Goal: Information Seeking & Learning: Learn about a topic

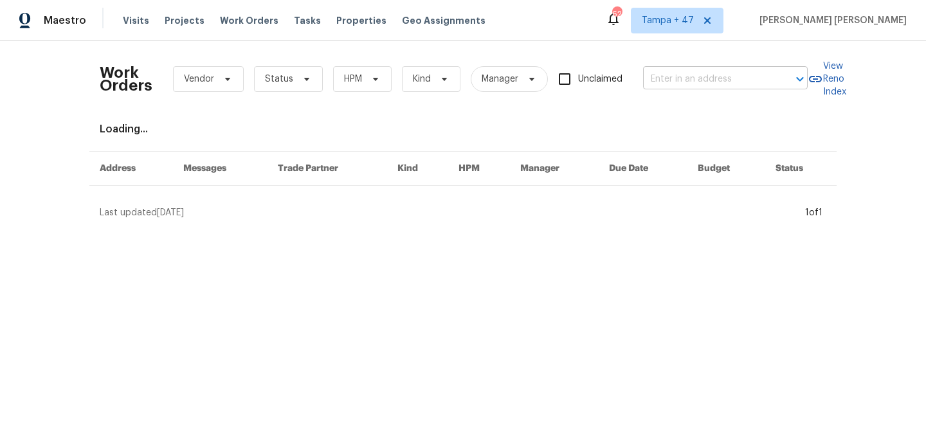
click at [693, 80] on input "text" at bounding box center [707, 79] width 129 height 20
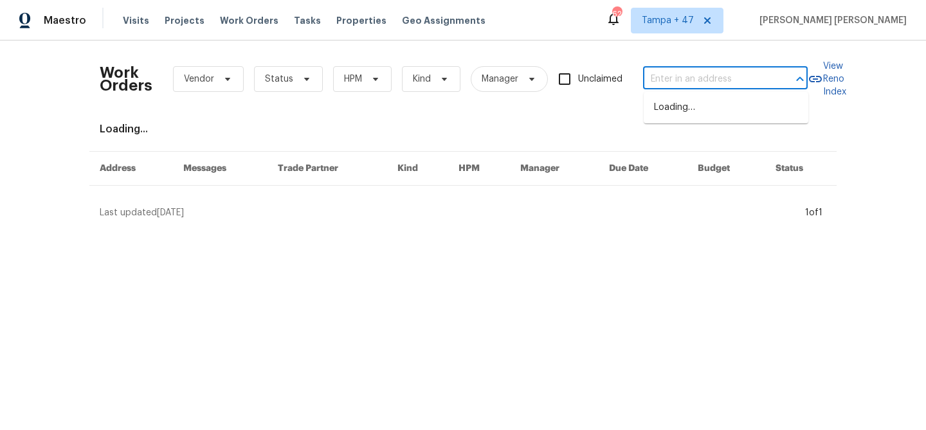
paste input "[STREET_ADDRESS][PERSON_NAME][US_STATE]"
type input "[STREET_ADDRESS][PERSON_NAME][US_STATE]"
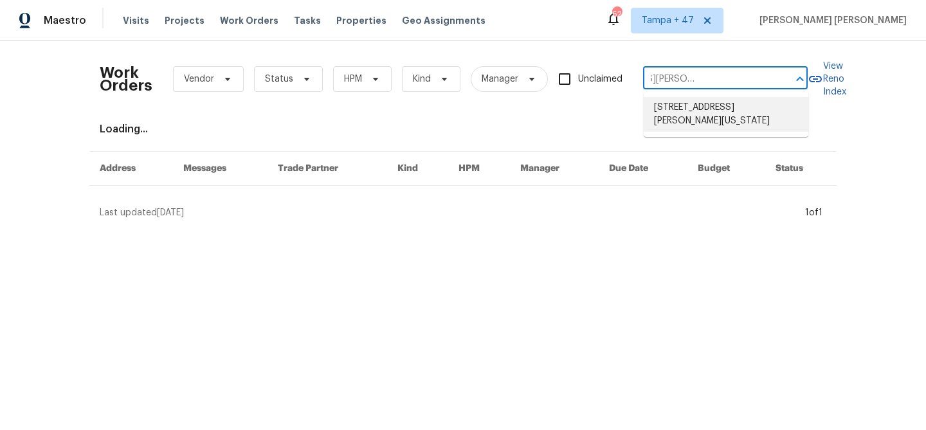
click at [706, 114] on li "[STREET_ADDRESS][PERSON_NAME][US_STATE]" at bounding box center [726, 114] width 165 height 35
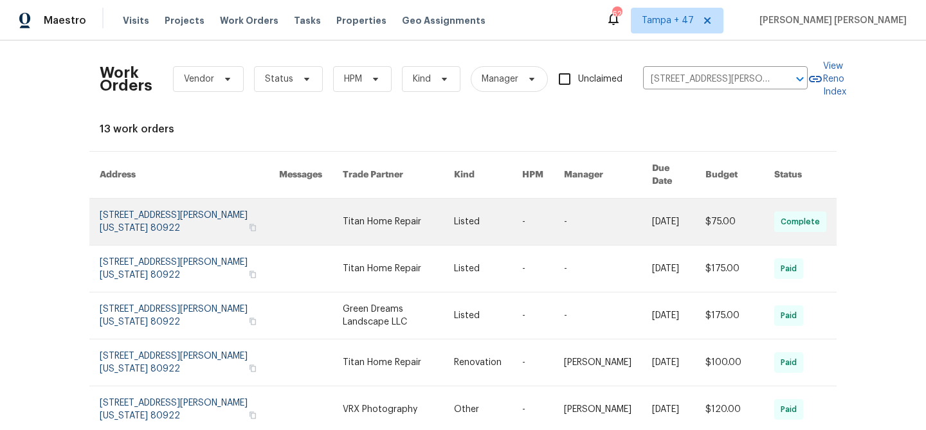
click at [691, 203] on link at bounding box center [678, 222] width 53 height 46
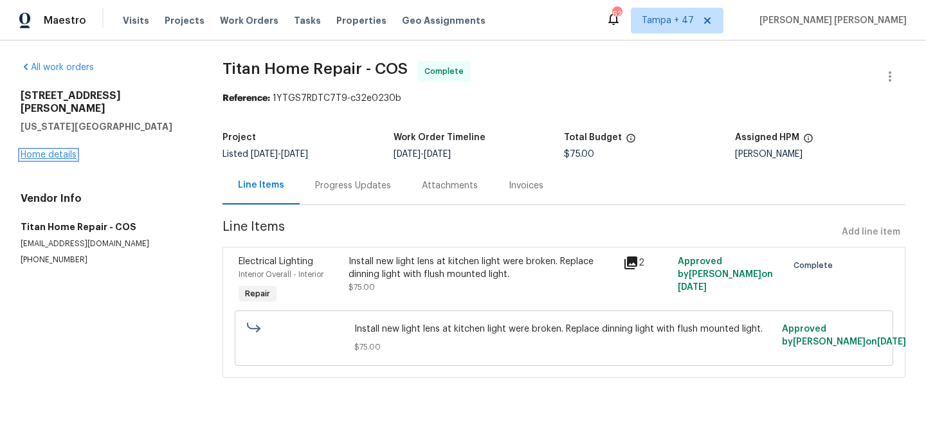
click at [60, 150] on link "Home details" at bounding box center [49, 154] width 56 height 9
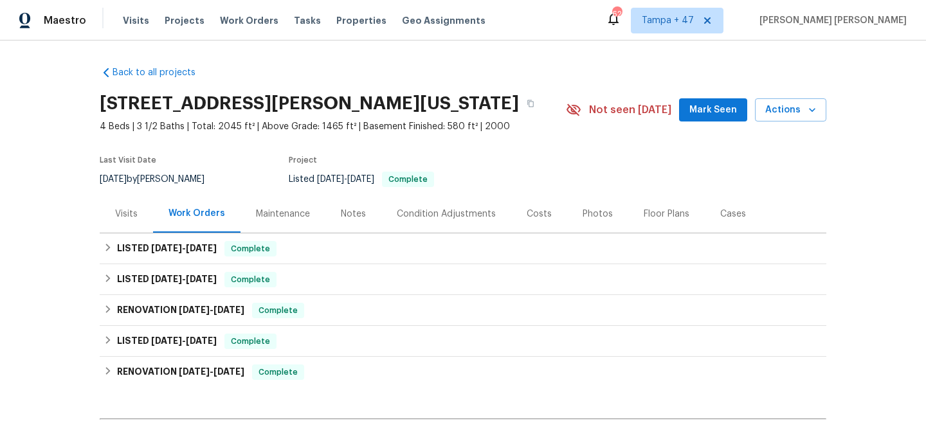
scroll to position [8, 0]
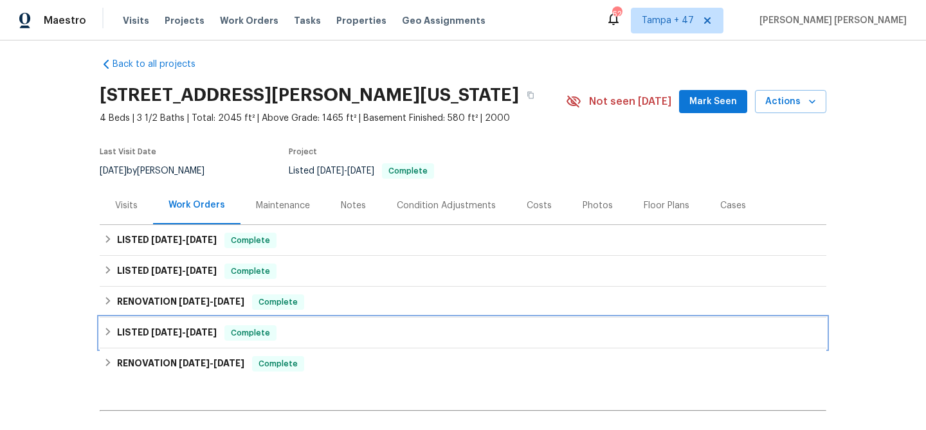
click at [247, 327] on span "Complete" at bounding box center [251, 333] width 50 height 13
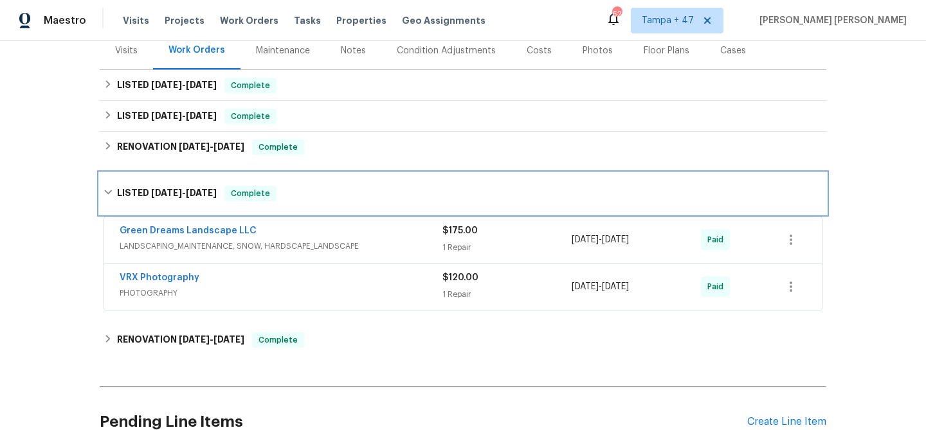
scroll to position [175, 0]
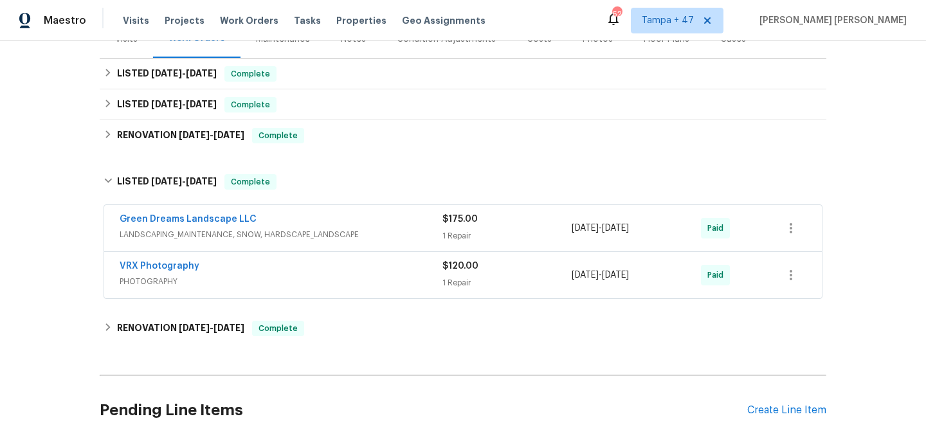
click at [316, 271] on div "VRX Photography" at bounding box center [281, 267] width 323 height 15
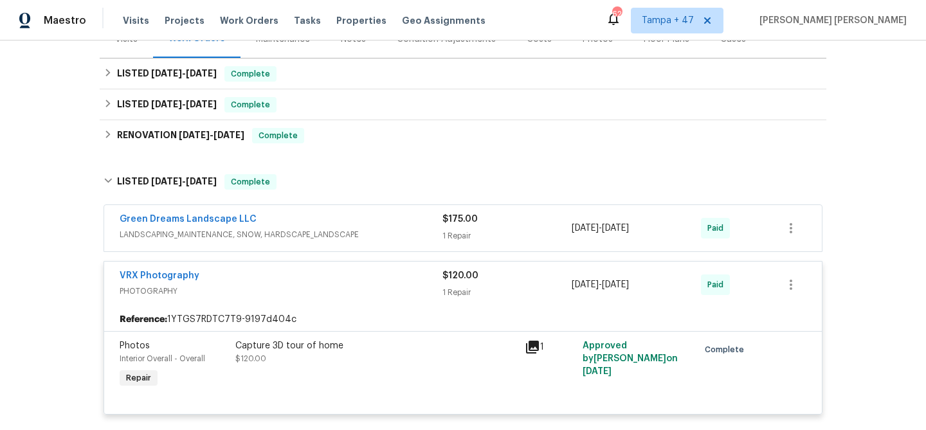
click at [380, 232] on span "LANDSCAPING_MAINTENANCE, SNOW, HARDSCAPE_LANDSCAPE" at bounding box center [281, 234] width 323 height 13
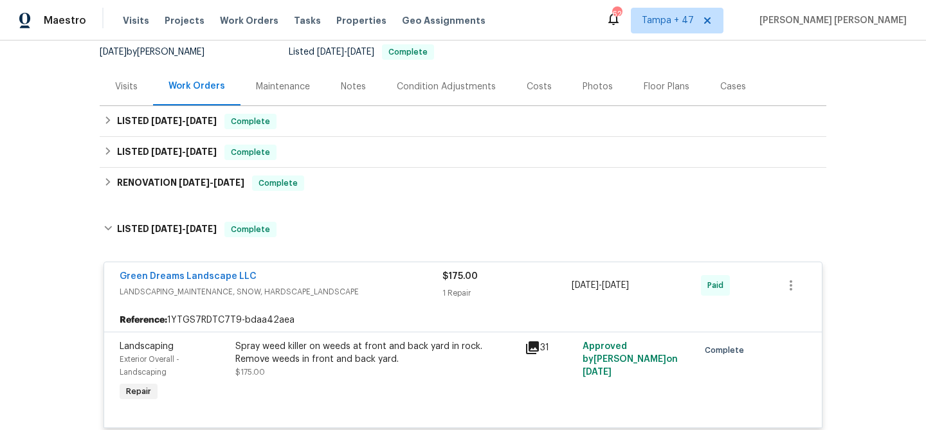
scroll to position [125, 0]
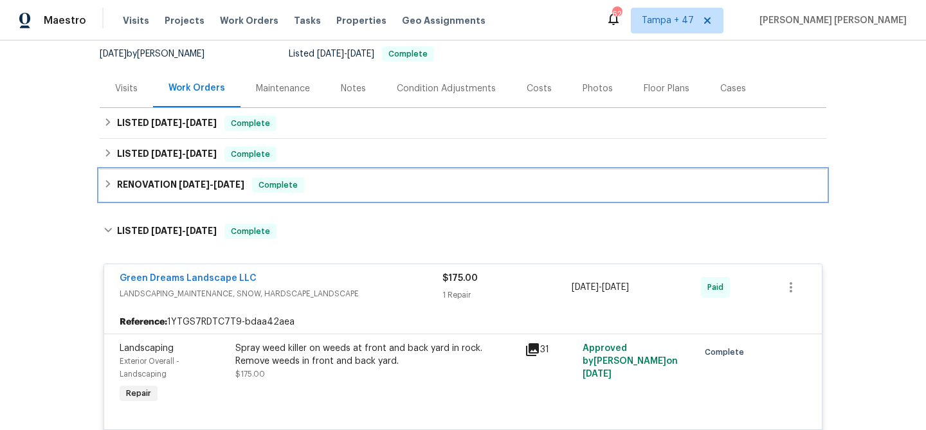
click at [381, 184] on div "RENOVATION [DATE] - [DATE] Complete" at bounding box center [463, 185] width 719 height 15
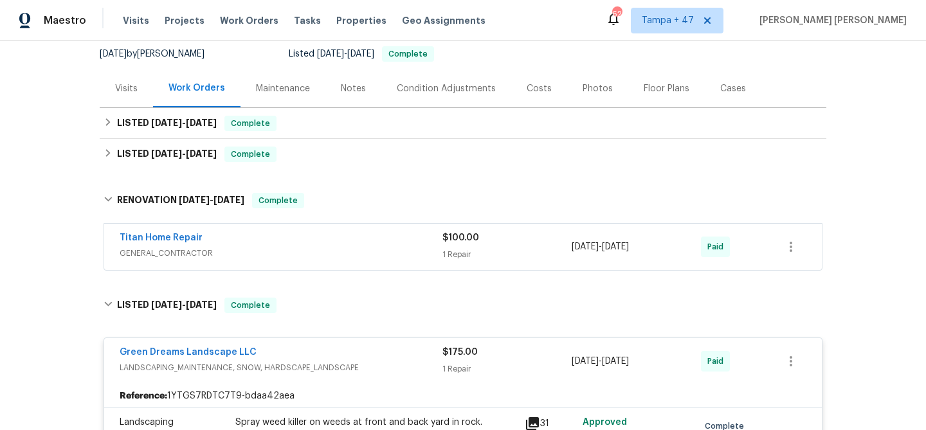
click at [390, 236] on div "Titan Home Repair" at bounding box center [281, 239] width 323 height 15
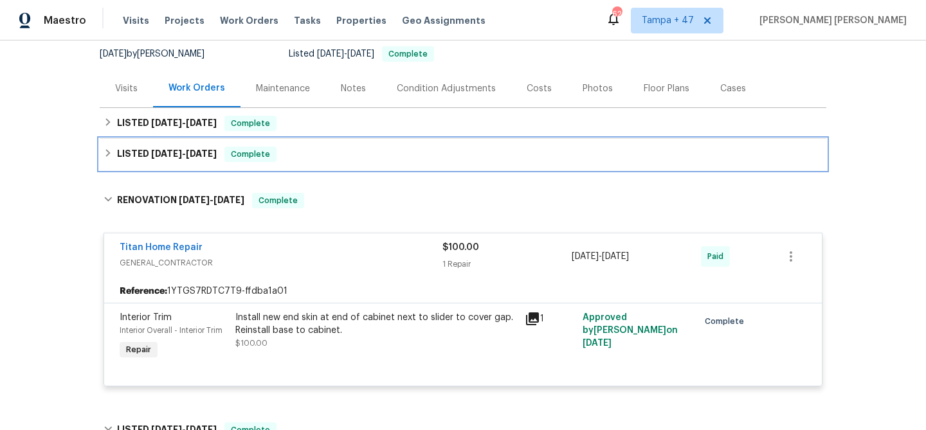
click at [289, 146] on div "LISTED [DATE] - [DATE] Complete" at bounding box center [463, 154] width 727 height 31
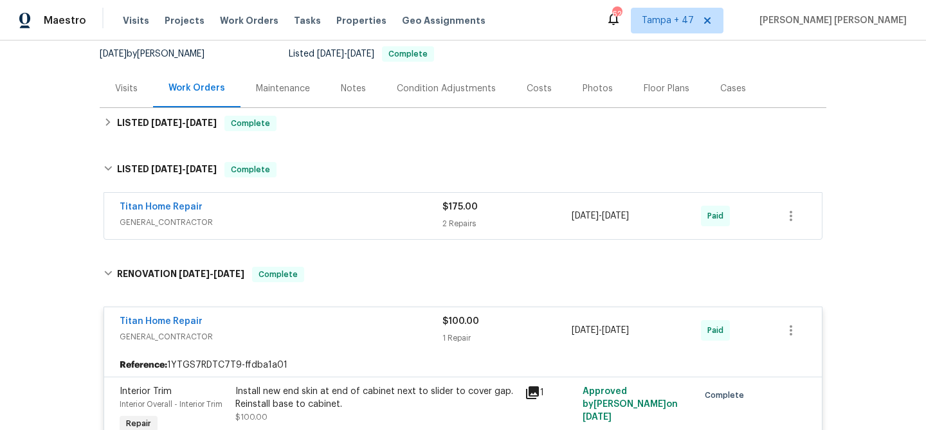
click at [331, 218] on span "GENERAL_CONTRACTOR" at bounding box center [281, 222] width 323 height 13
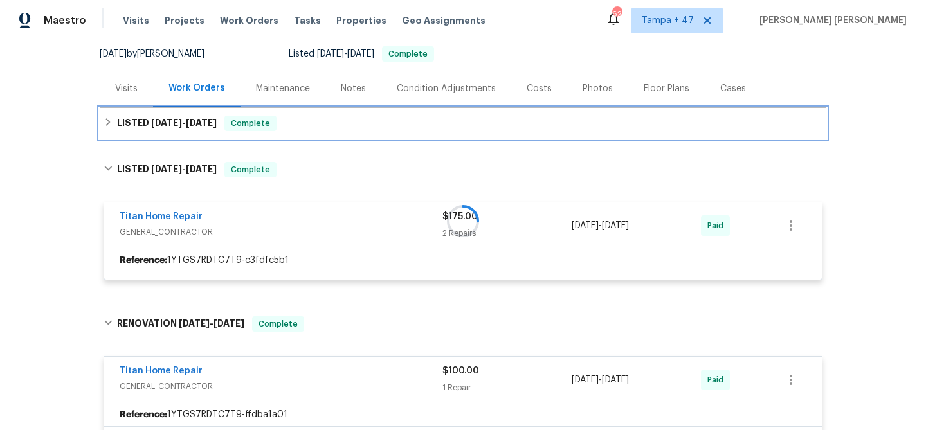
click at [345, 128] on div "LISTED [DATE] - [DATE] Complete" at bounding box center [463, 123] width 719 height 15
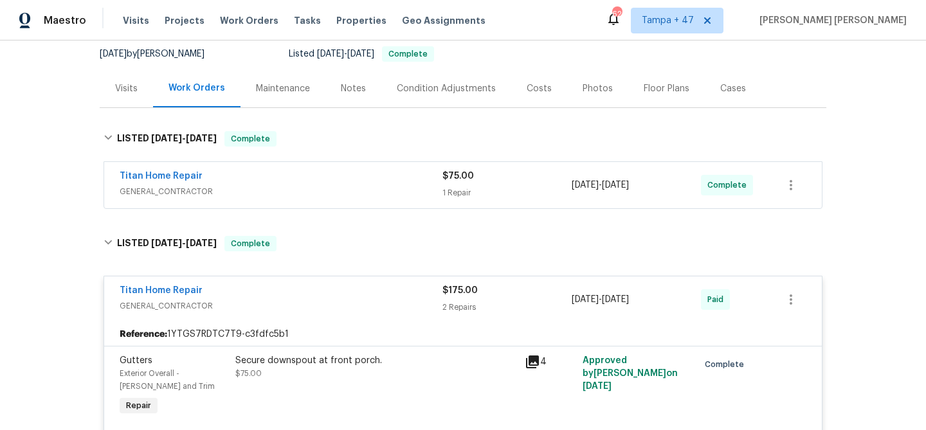
click at [358, 189] on span "GENERAL_CONTRACTOR" at bounding box center [281, 191] width 323 height 13
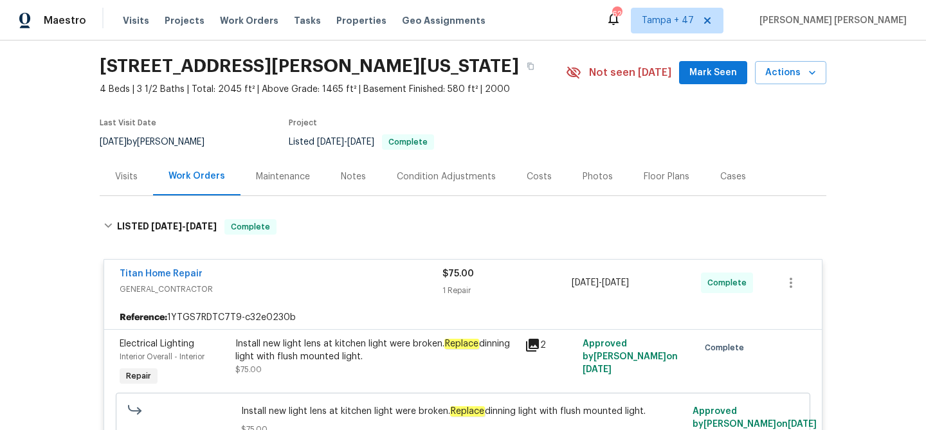
scroll to position [0, 0]
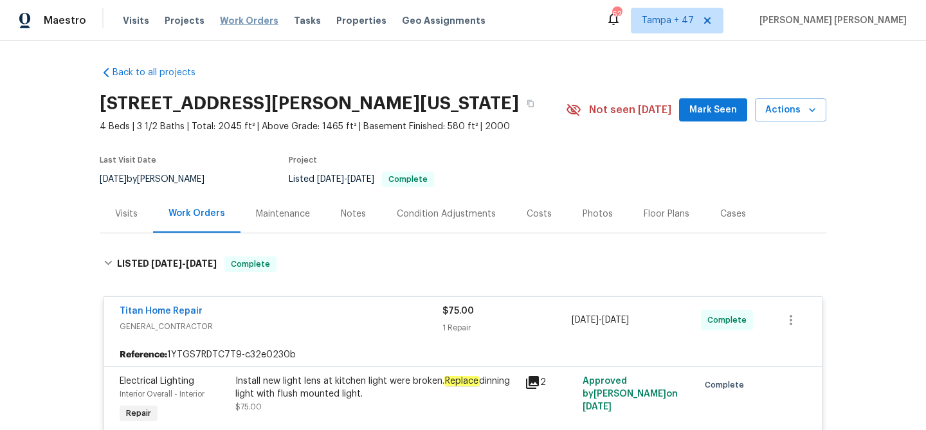
click at [251, 19] on span "Work Orders" at bounding box center [249, 20] width 59 height 13
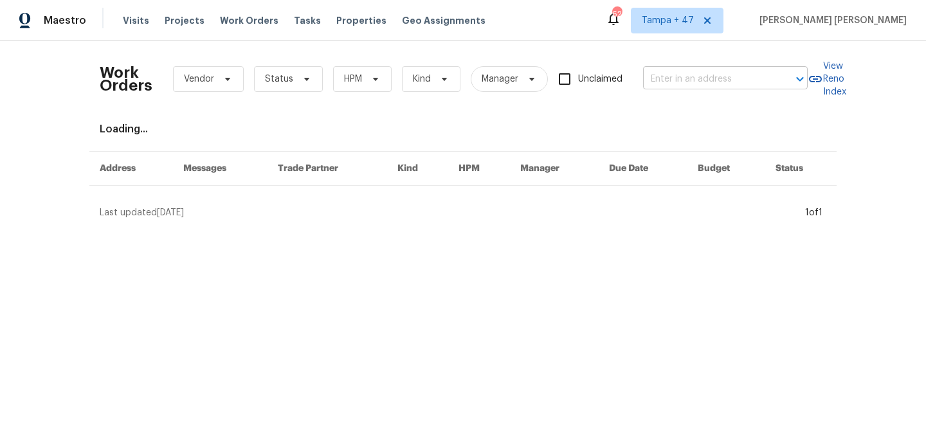
click at [740, 80] on input "text" at bounding box center [707, 79] width 129 height 20
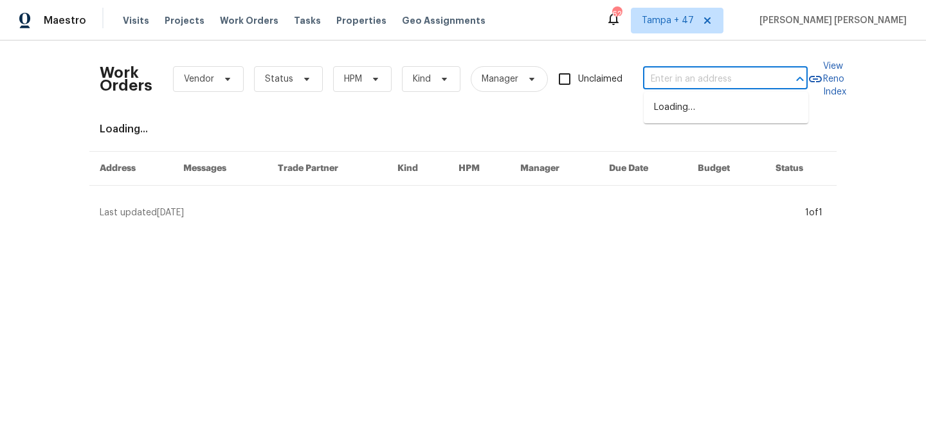
paste input "[STREET_ADDRESS][PERSON_NAME]"
type input "[STREET_ADDRESS][PERSON_NAME]"
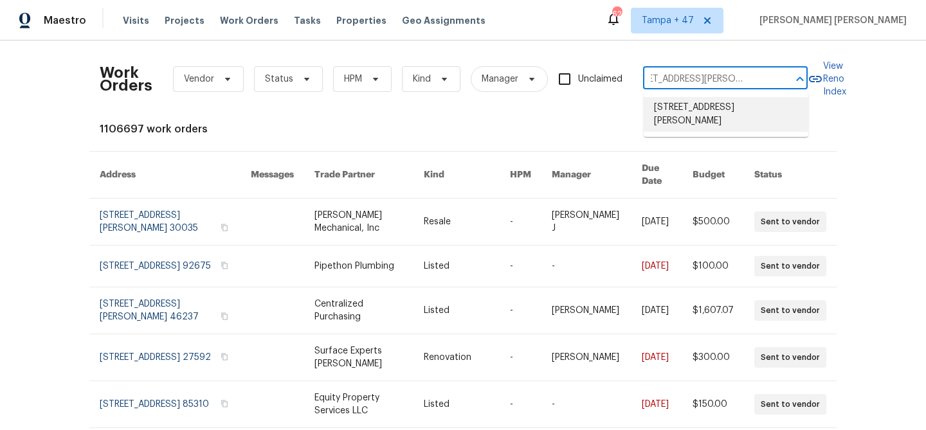
click at [724, 111] on li "[STREET_ADDRESS][PERSON_NAME]" at bounding box center [726, 114] width 165 height 35
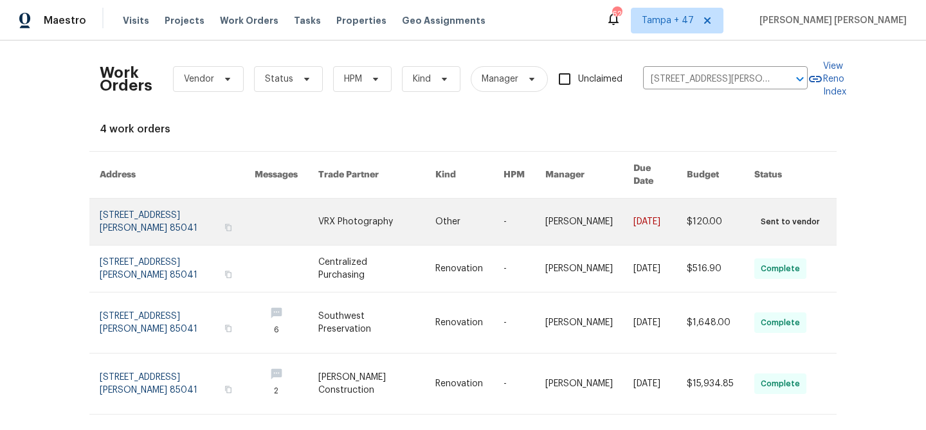
click at [652, 209] on link at bounding box center [659, 222] width 53 height 46
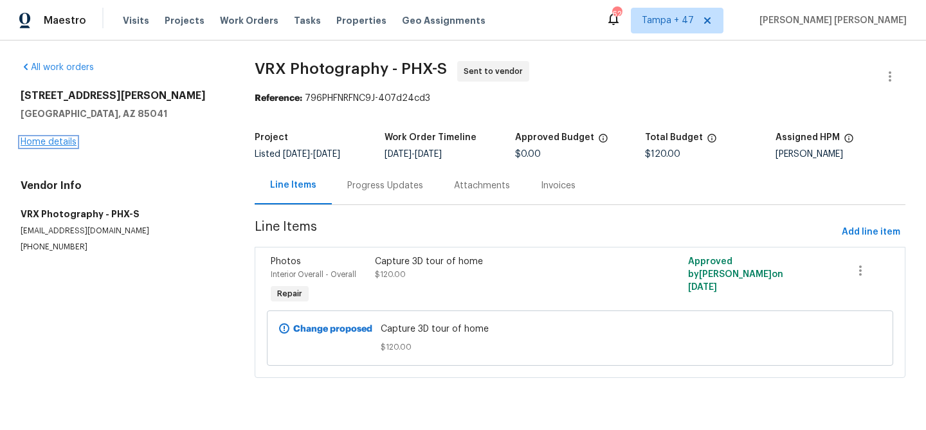
click at [59, 145] on link "Home details" at bounding box center [49, 142] width 56 height 9
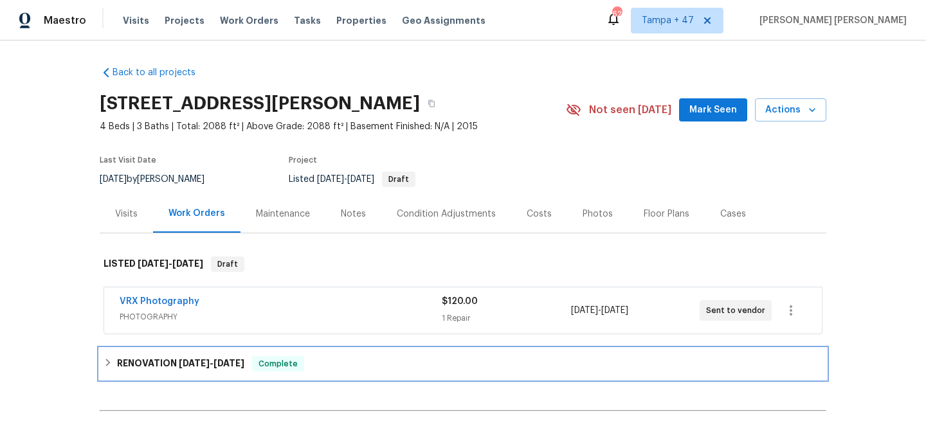
click at [293, 361] on span "Complete" at bounding box center [278, 364] width 50 height 13
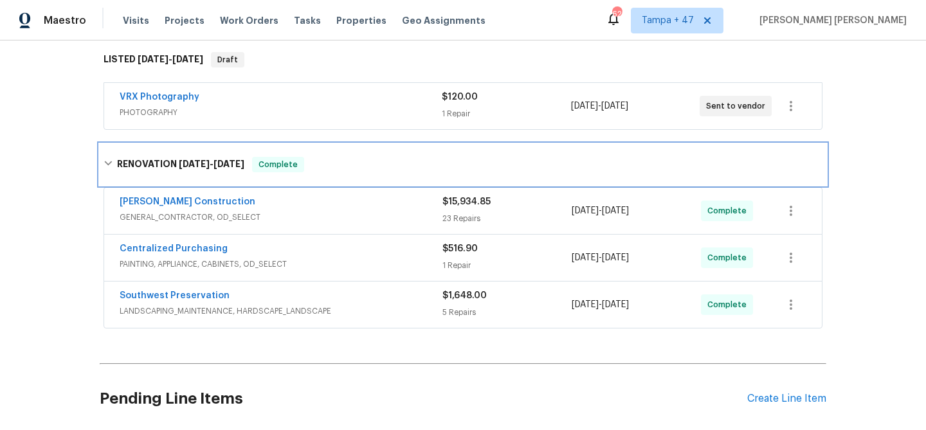
scroll to position [265, 0]
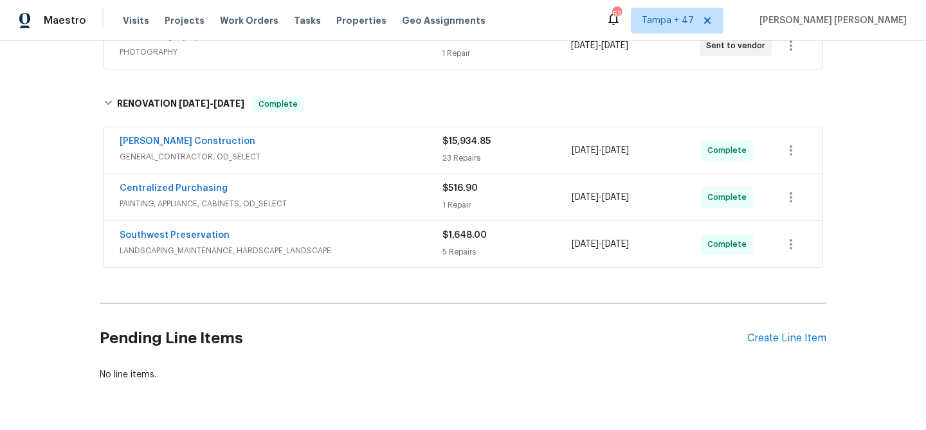
click at [390, 239] on div "Southwest Preservation" at bounding box center [281, 236] width 323 height 15
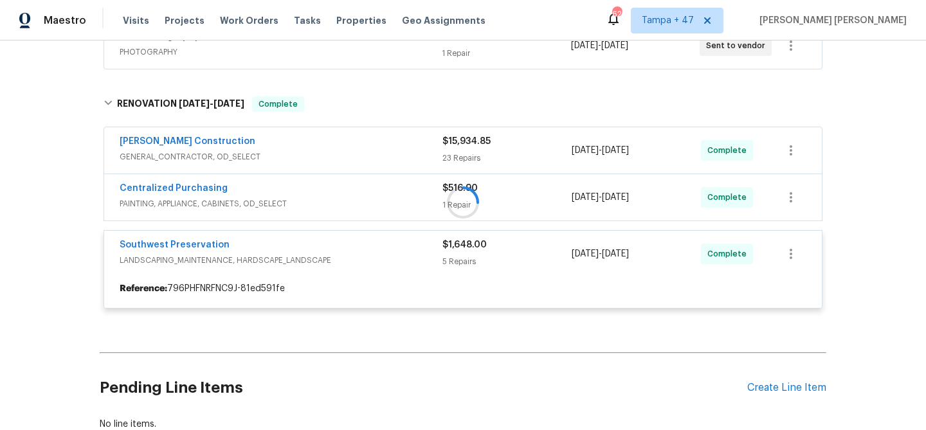
click at [419, 194] on div at bounding box center [463, 203] width 727 height 238
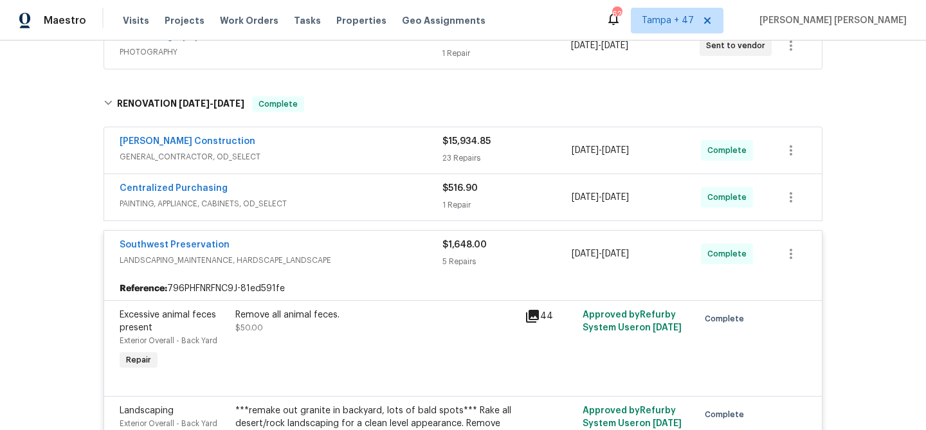
click at [419, 194] on div "Centralized Purchasing" at bounding box center [281, 189] width 323 height 15
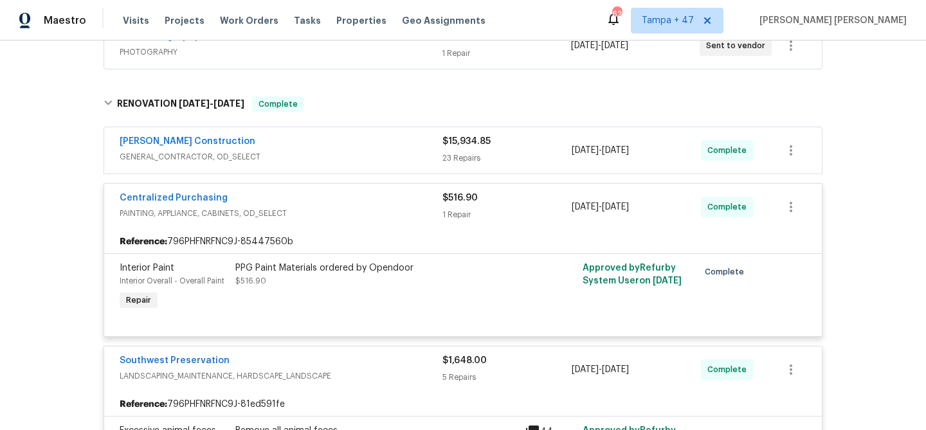
click at [446, 145] on span "$15,934.85" at bounding box center [466, 141] width 48 height 9
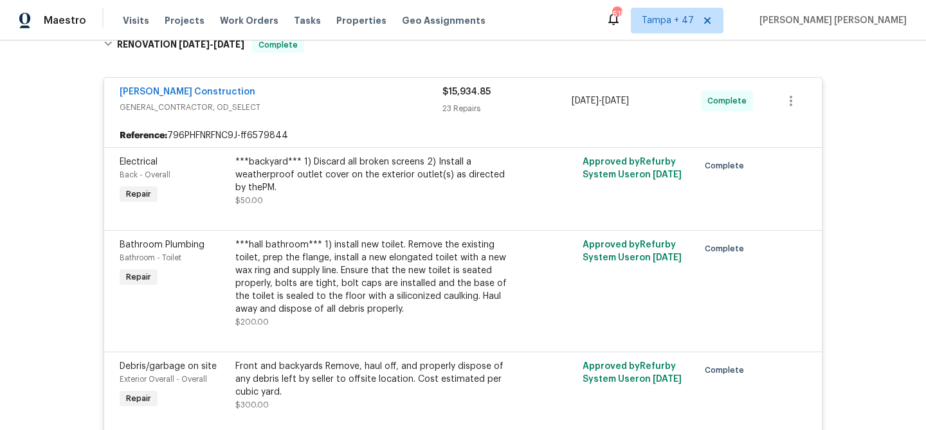
scroll to position [325, 0]
click at [349, 253] on div "***hall bathroom*** 1) install new toilet. Remove the existing toilet, prep the…" at bounding box center [376, 275] width 282 height 77
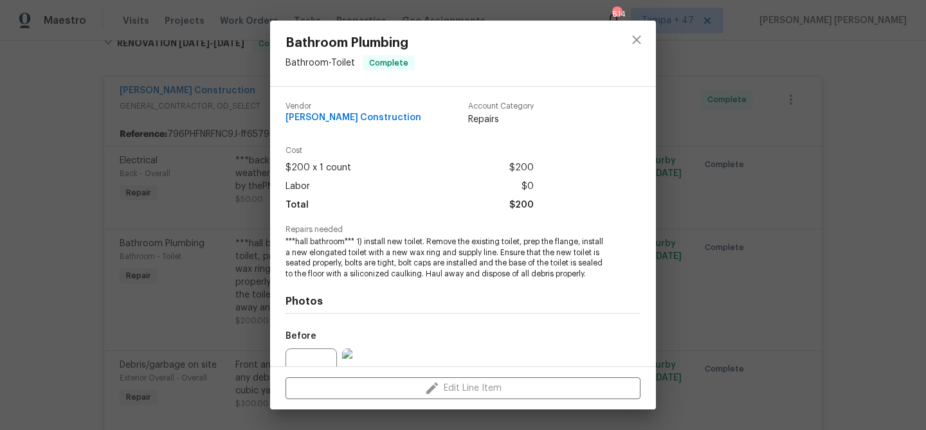
click at [325, 254] on span "***hall bathroom*** 1) install new toilet. Remove the existing toilet, prep the…" at bounding box center [446, 258] width 320 height 43
click at [452, 252] on span "***hall bathroom*** 1) install new toilet. Remove the existing toilet, prep the…" at bounding box center [446, 258] width 320 height 43
copy span "new elongated toilet with a new wax ring"
click at [781, 213] on div "Bathroom Plumbing Bathroom - Toilet Complete Vendor [PERSON_NAME] Construction …" at bounding box center [463, 215] width 926 height 430
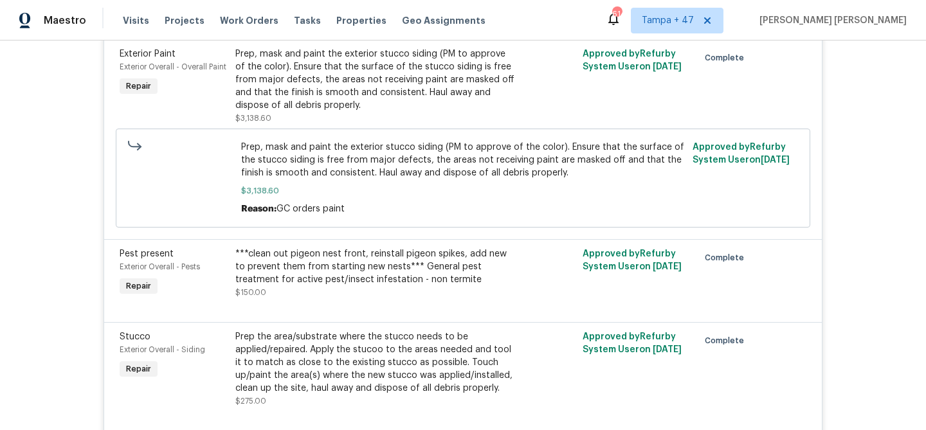
scroll to position [722, 0]
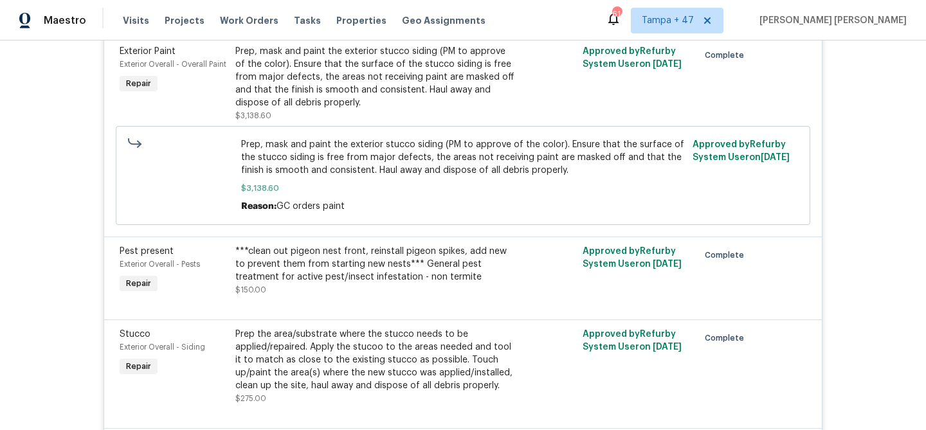
click at [361, 273] on div "***clean out pigeon nest front, reinstall pigeon spikes, add new to prevent the…" at bounding box center [376, 264] width 282 height 39
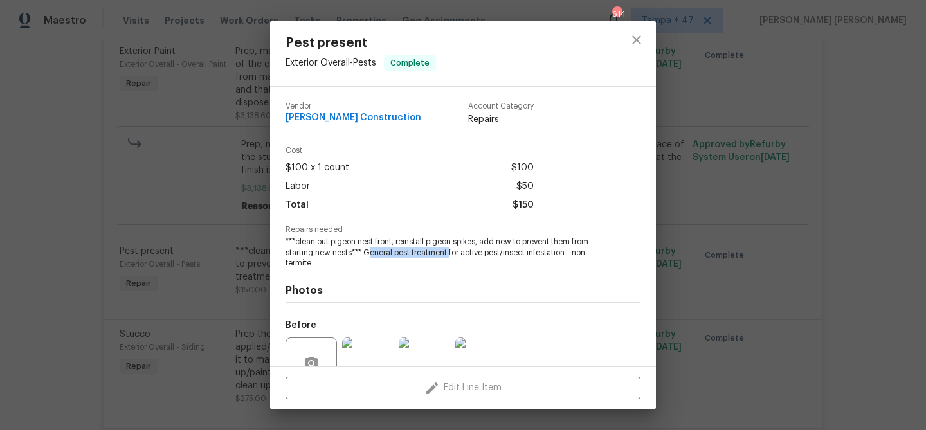
drag, startPoint x: 369, startPoint y: 253, endPoint x: 448, endPoint y: 252, distance: 79.1
click at [448, 252] on span "***clean out pigeon nest front, reinstall pigeon spikes, add new to prevent the…" at bounding box center [446, 253] width 320 height 32
copy span "eneral pest treatment"
drag, startPoint x: 389, startPoint y: 116, endPoint x: 284, endPoint y: 115, distance: 105.5
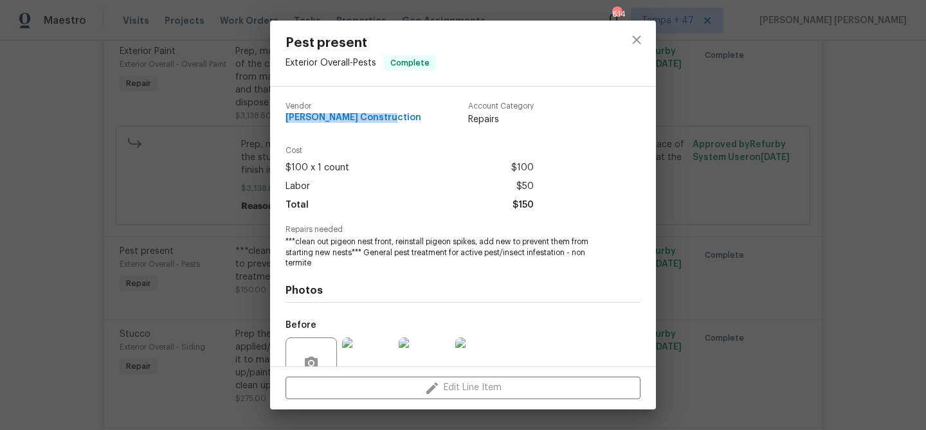
click at [284, 115] on div "Vendor [PERSON_NAME] Construction Account Category Repairs Cost $100 x 1 count …" at bounding box center [463, 227] width 386 height 280
copy span "[PERSON_NAME] Construction"
click at [754, 302] on div "Pest present Exterior Overall - Pests Complete Vendor [PERSON_NAME] Constructio…" at bounding box center [463, 215] width 926 height 430
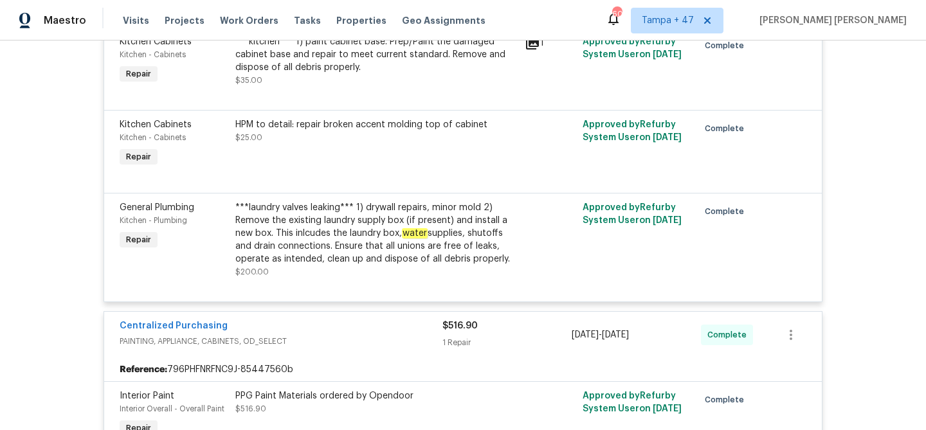
scroll to position [3447, 0]
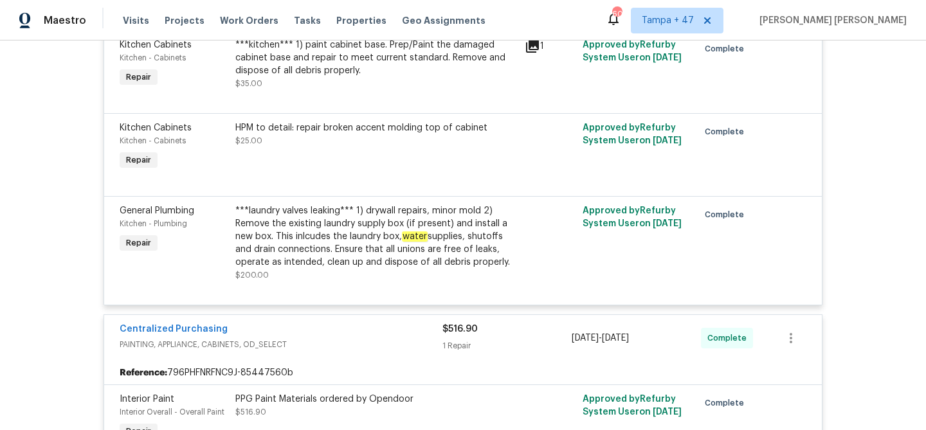
click at [392, 223] on div "***laundry valves leaking*** 1) drywall repairs, minor mold 2) Remove the exist…" at bounding box center [376, 237] width 282 height 64
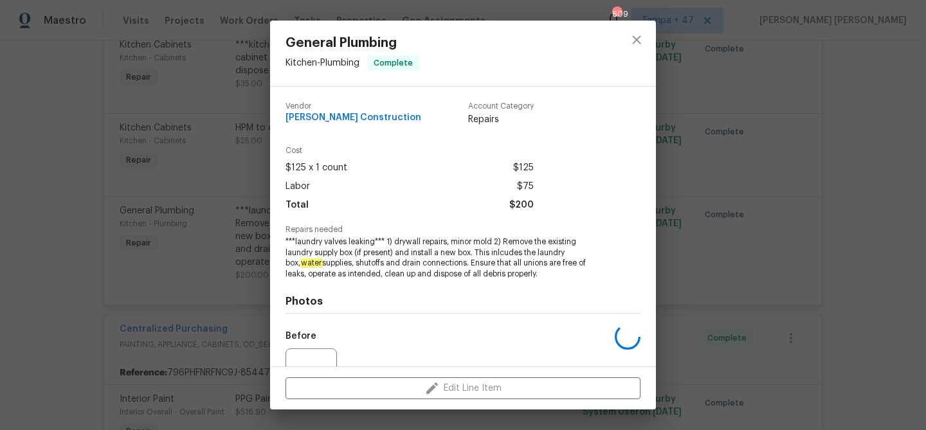
scroll to position [130, 0]
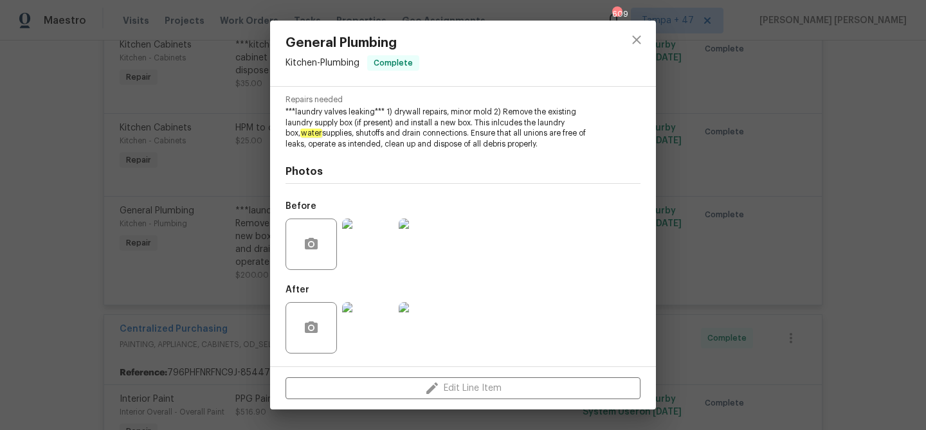
click at [376, 246] on img at bounding box center [367, 244] width 51 height 51
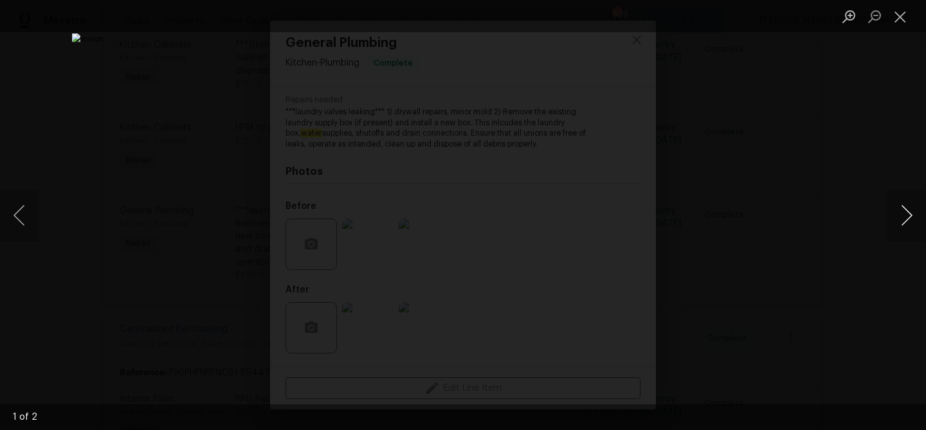
click at [916, 217] on button "Next image" at bounding box center [907, 215] width 39 height 51
click at [799, 202] on div "Lightbox" at bounding box center [463, 215] width 926 height 430
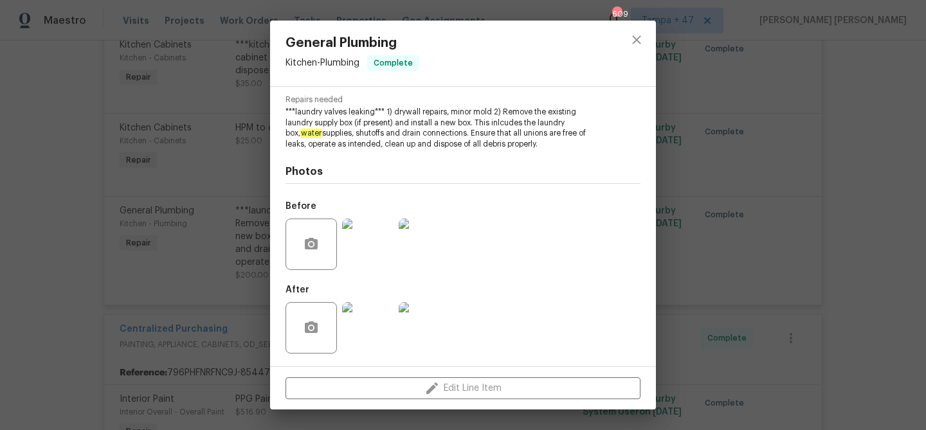
click at [757, 173] on div "General Plumbing Kitchen - Plumbing Complete Vendor [PERSON_NAME] Construction …" at bounding box center [463, 215] width 926 height 430
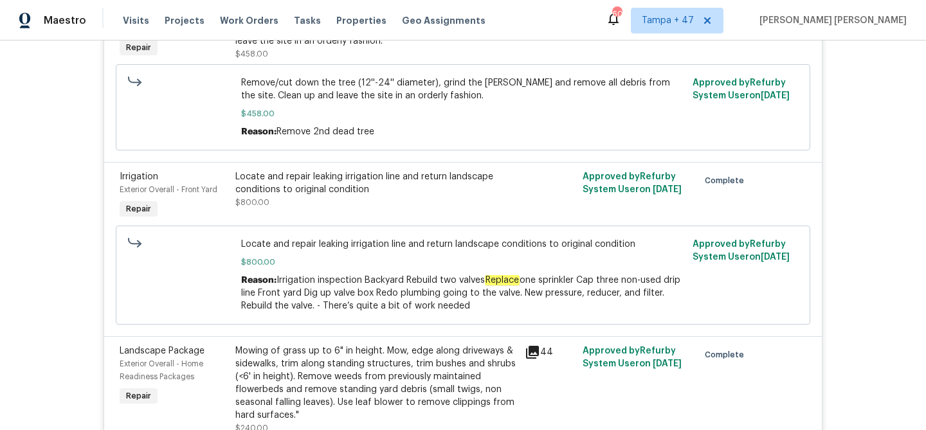
scroll to position [4254, 0]
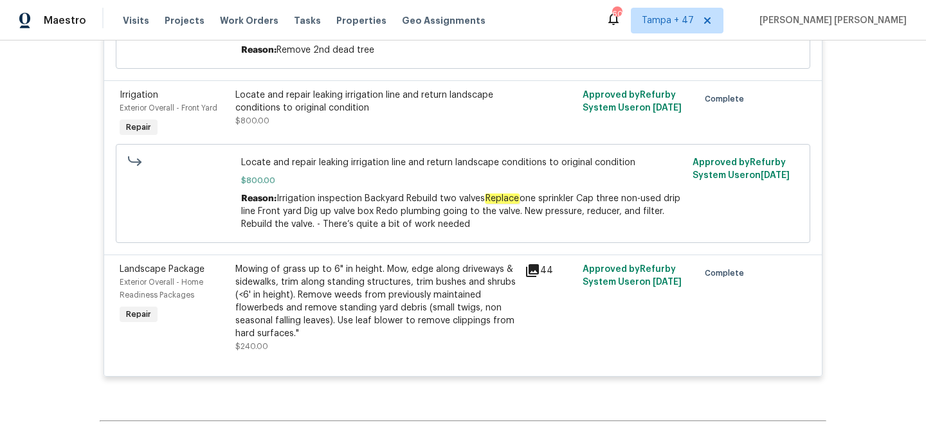
click at [378, 206] on span "Irrigation inspection Backyard Rebuild two valves Replace one sprinkler Cap thr…" at bounding box center [460, 211] width 439 height 35
click at [481, 208] on span "Irrigation inspection Backyard Rebuild two valves Replace one sprinkler Cap thr…" at bounding box center [460, 211] width 439 height 35
drag, startPoint x: 407, startPoint y: 198, endPoint x: 577, endPoint y: 196, distance: 169.8
click at [577, 196] on span "Irrigation inspection Backyard Rebuild two valves Replace one sprinkler Cap thr…" at bounding box center [460, 211] width 439 height 35
copy span "Rebuild two valves Replace one sprinkle"
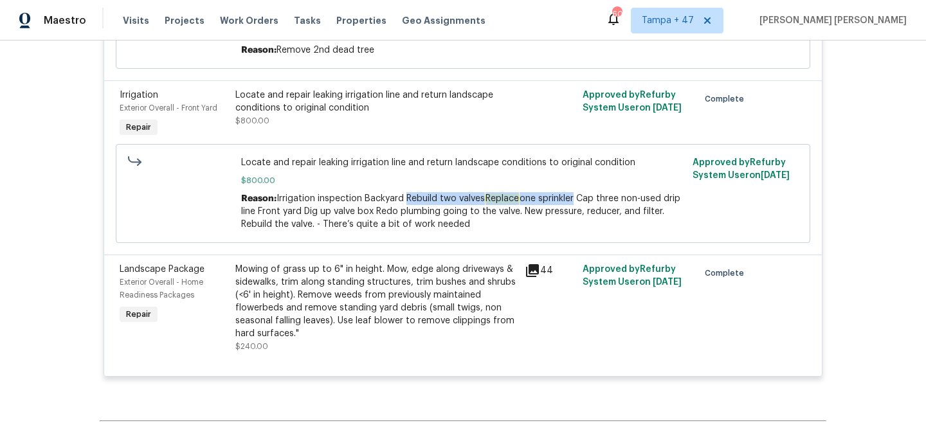
click at [393, 122] on div "Locate and repair leaking irrigation line and return landscape conditions to or…" at bounding box center [376, 108] width 282 height 39
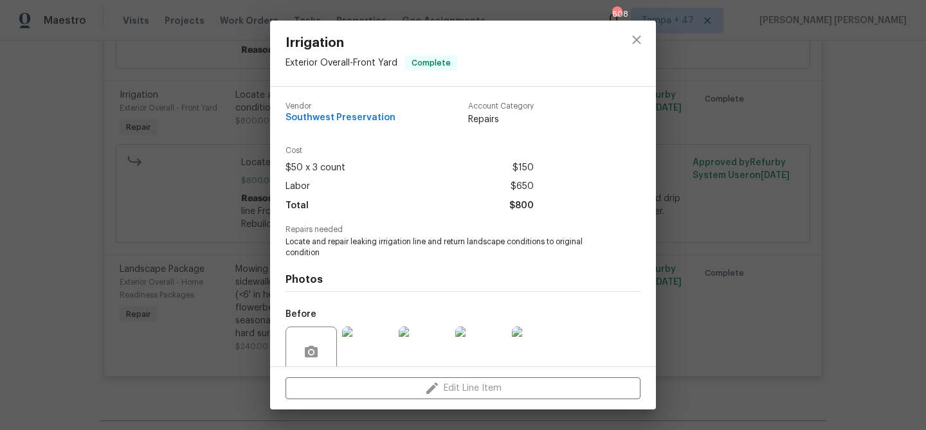
click at [237, 150] on div "Irrigation Exterior Overall - Front Yard Complete Vendor Southwest Preservation…" at bounding box center [463, 215] width 926 height 430
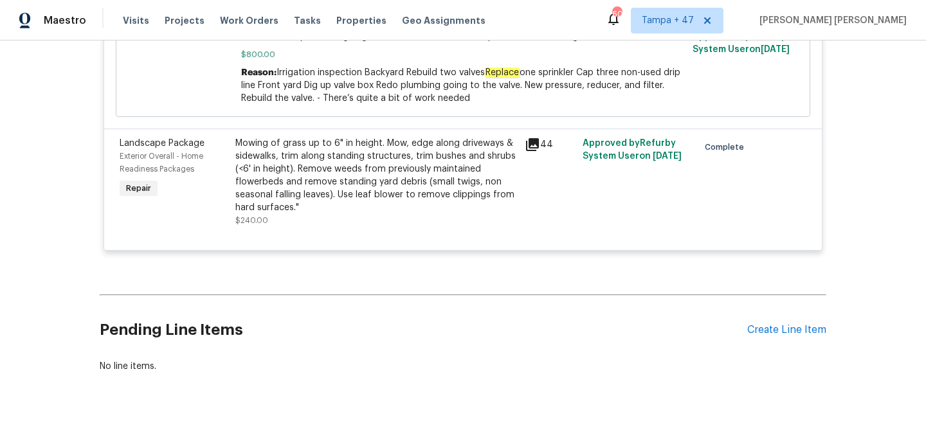
scroll to position [4409, 0]
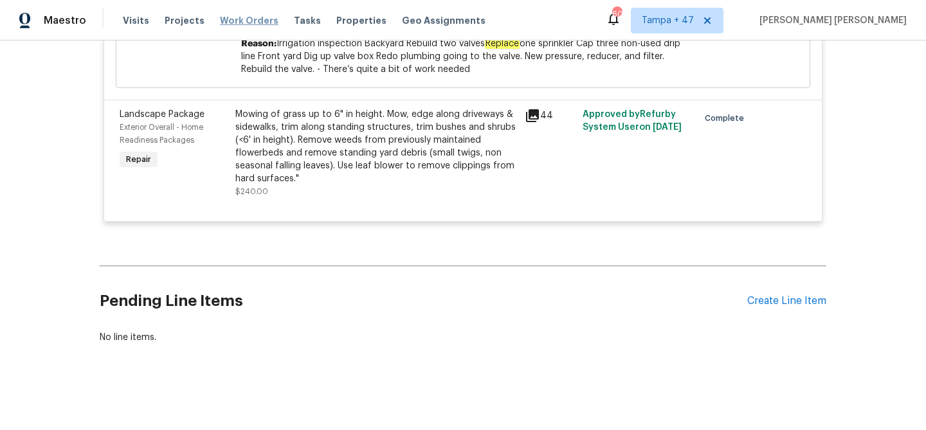
click at [247, 20] on span "Work Orders" at bounding box center [249, 20] width 59 height 13
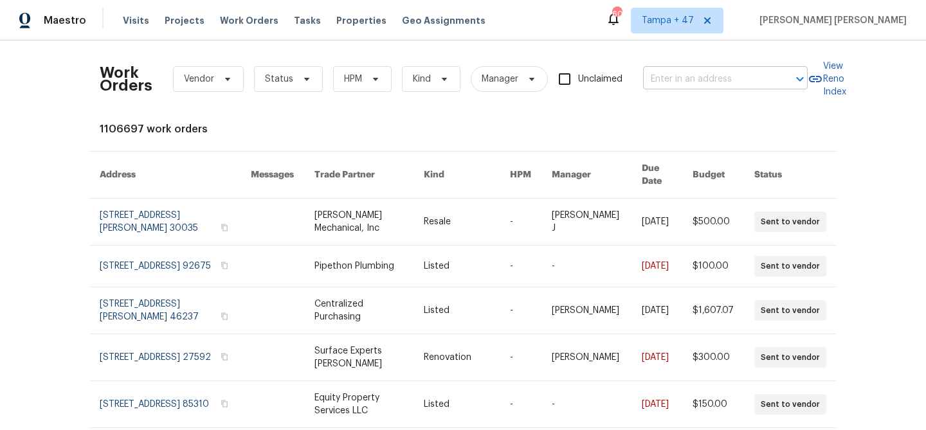
click at [716, 69] on input "text" at bounding box center [707, 79] width 129 height 20
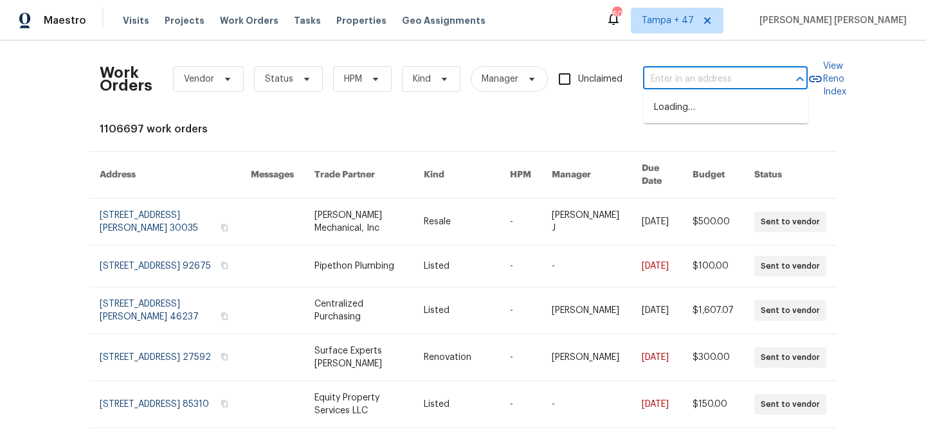
paste input "[STREET_ADDRESS]"
type input "[STREET_ADDRESS]"
click at [707, 105] on li "[STREET_ADDRESS]" at bounding box center [726, 107] width 165 height 21
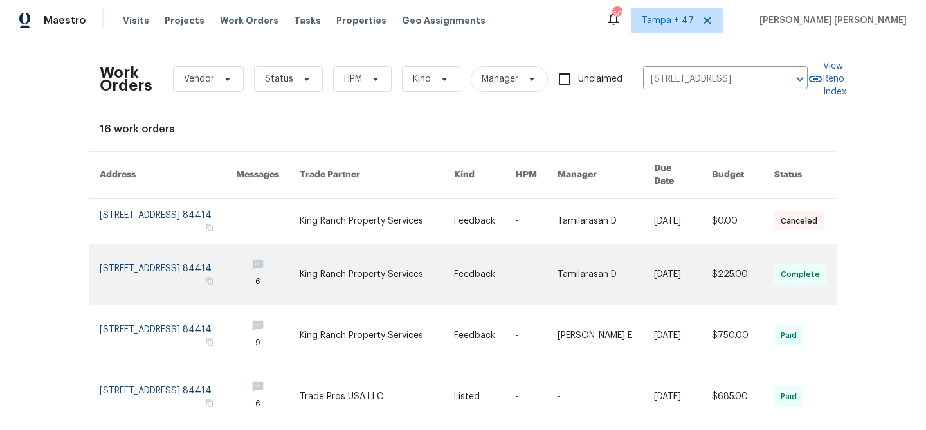
click at [624, 252] on link at bounding box center [606, 274] width 97 height 60
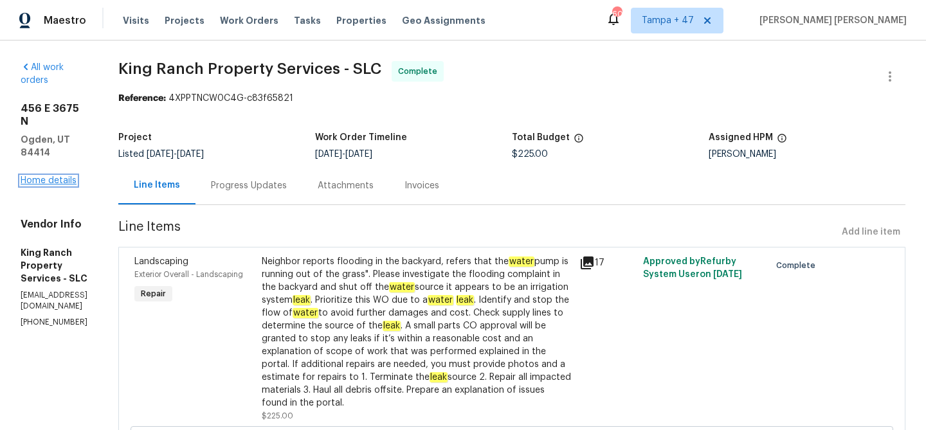
click at [53, 176] on link "Home details" at bounding box center [49, 180] width 56 height 9
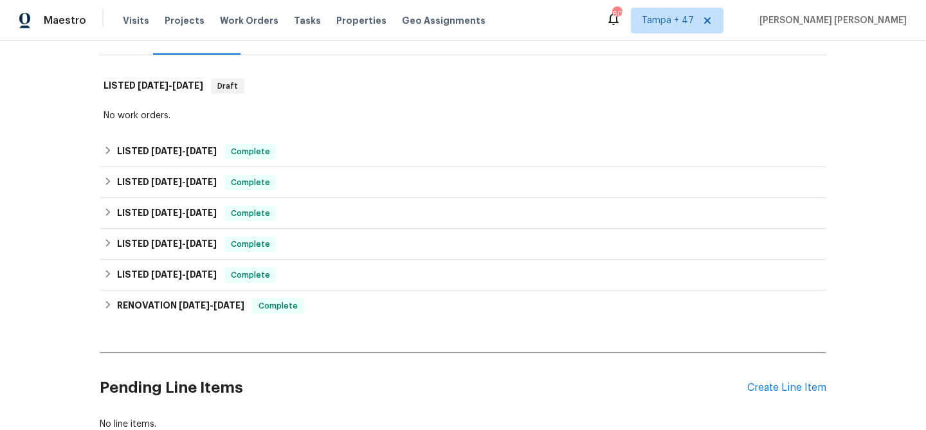
scroll to position [175, 0]
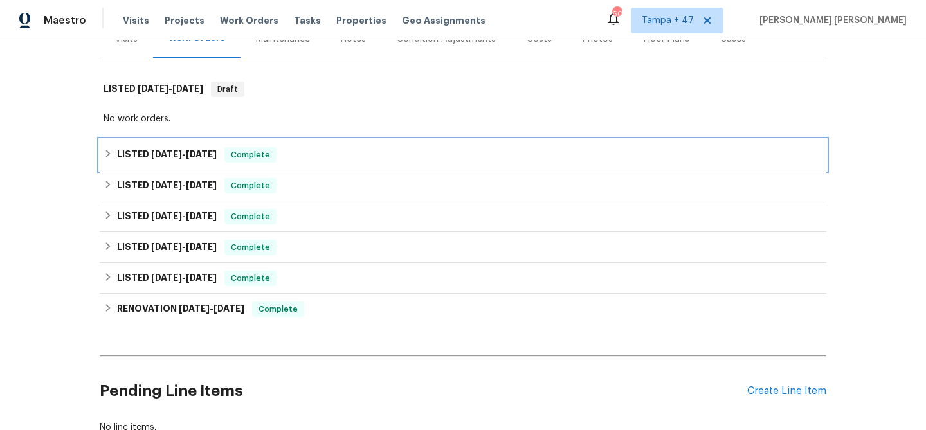
click at [200, 157] on span "[DATE]" at bounding box center [201, 154] width 31 height 9
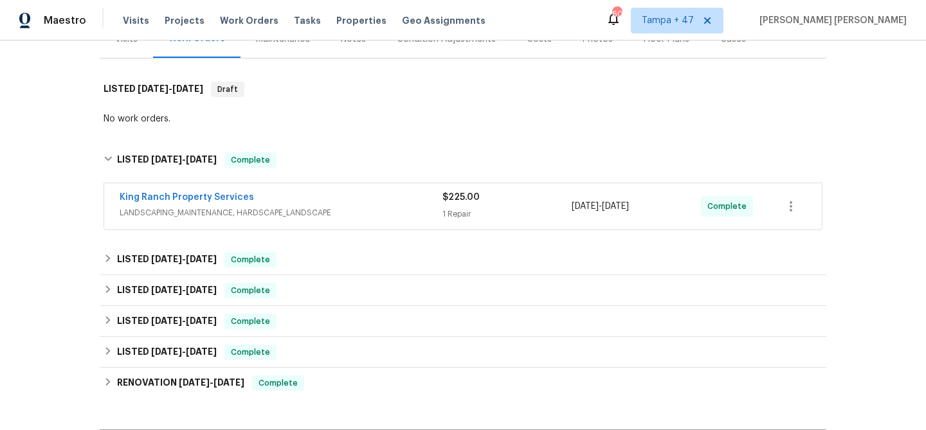
click at [331, 208] on span "LANDSCAPING_MAINTENANCE, HARDSCAPE_LANDSCAPE" at bounding box center [281, 212] width 323 height 13
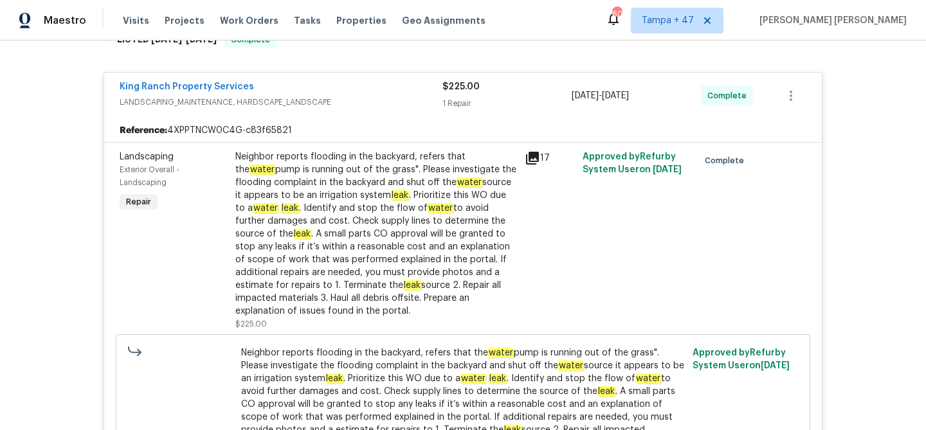
scroll to position [288, 0]
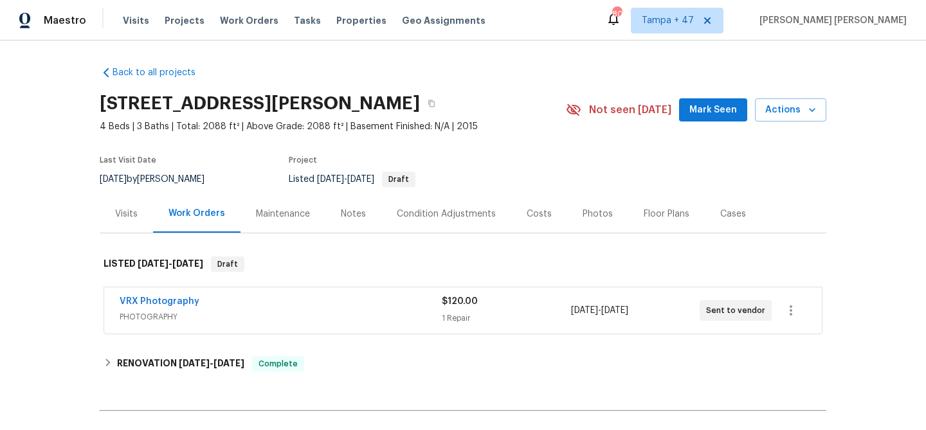
click at [132, 220] on div "Visits" at bounding box center [126, 214] width 23 height 13
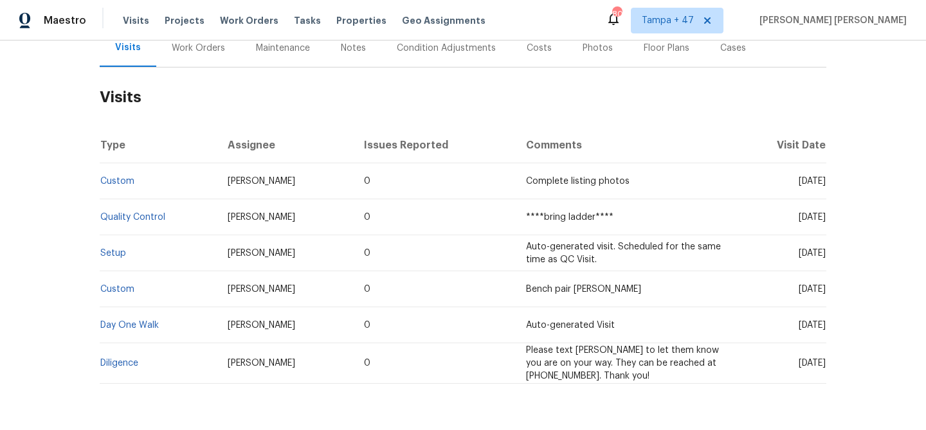
scroll to position [207, 0]
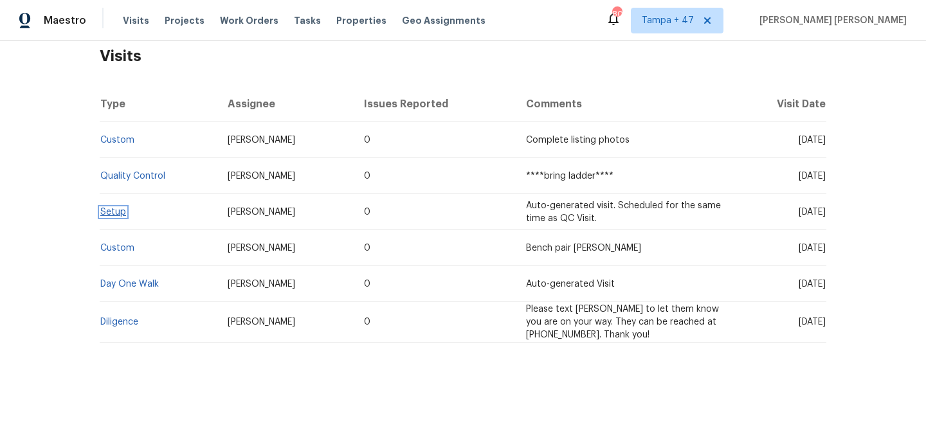
click at [116, 215] on link "Setup" at bounding box center [113, 212] width 26 height 9
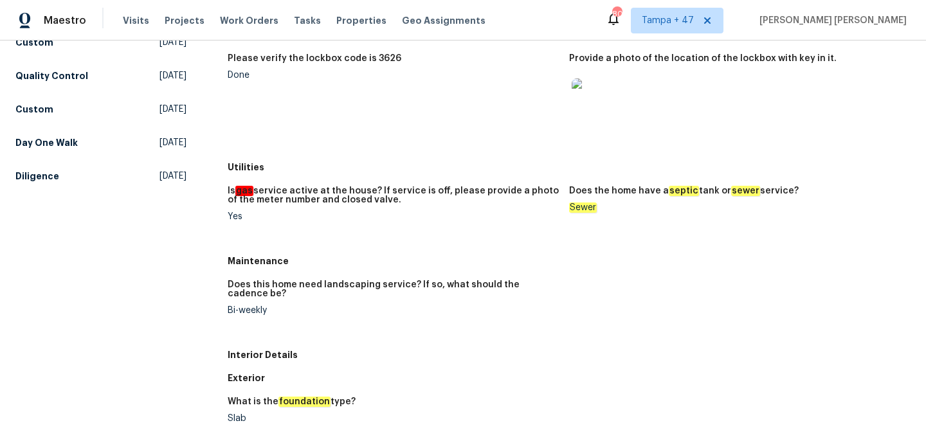
scroll to position [26, 0]
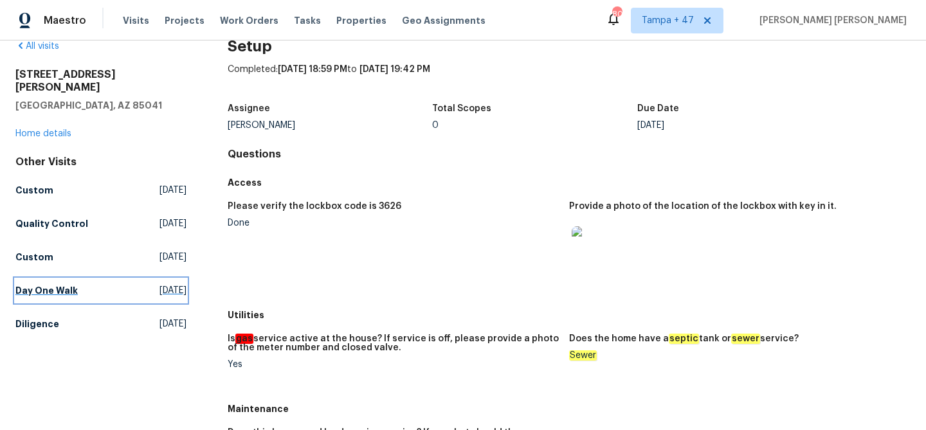
click at [59, 284] on h5 "Day One Walk" at bounding box center [46, 290] width 62 height 13
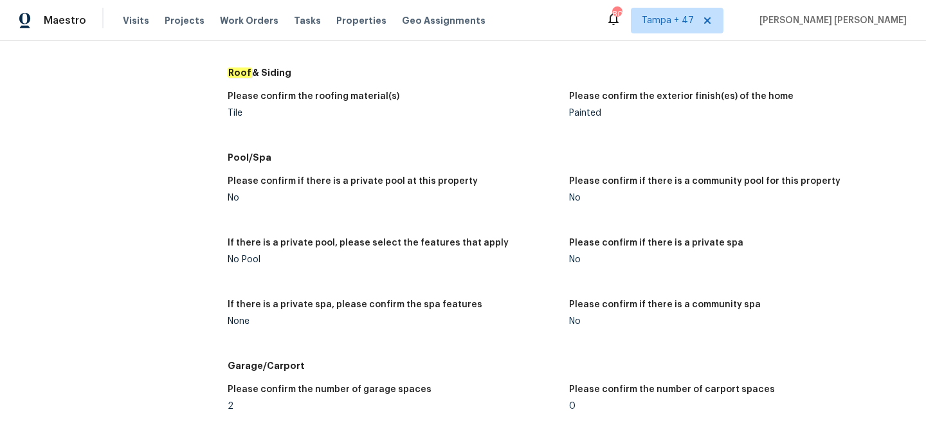
scroll to position [1189, 0]
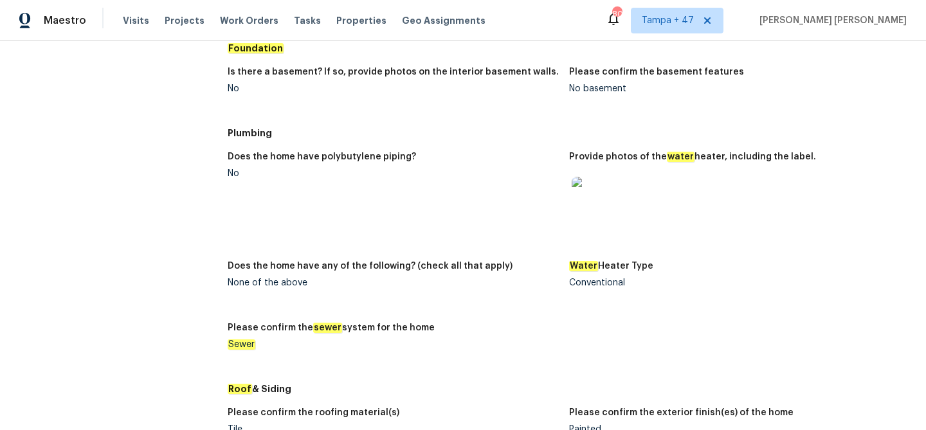
click at [596, 198] on img at bounding box center [592, 197] width 41 height 41
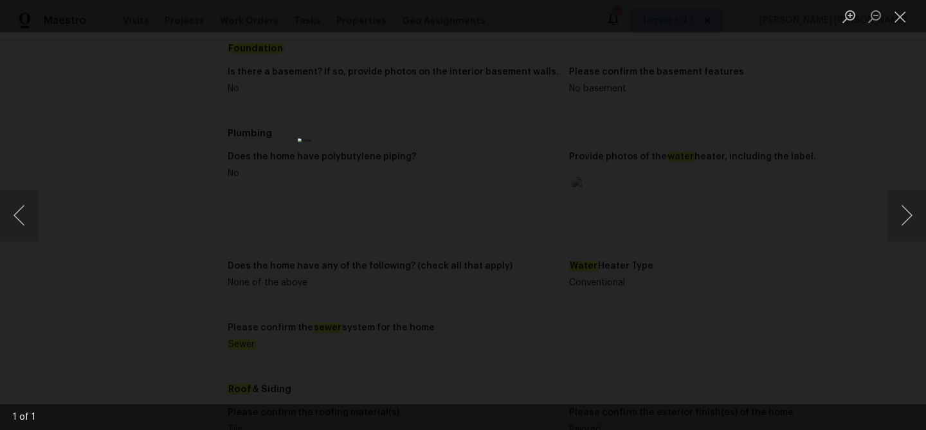
click at [494, 196] on img "Lightbox" at bounding box center [463, 215] width 330 height 154
click at [494, 196] on img "Lightbox" at bounding box center [432, 234] width 664 height 308
click at [661, 206] on div "Lightbox" at bounding box center [463, 215] width 926 height 430
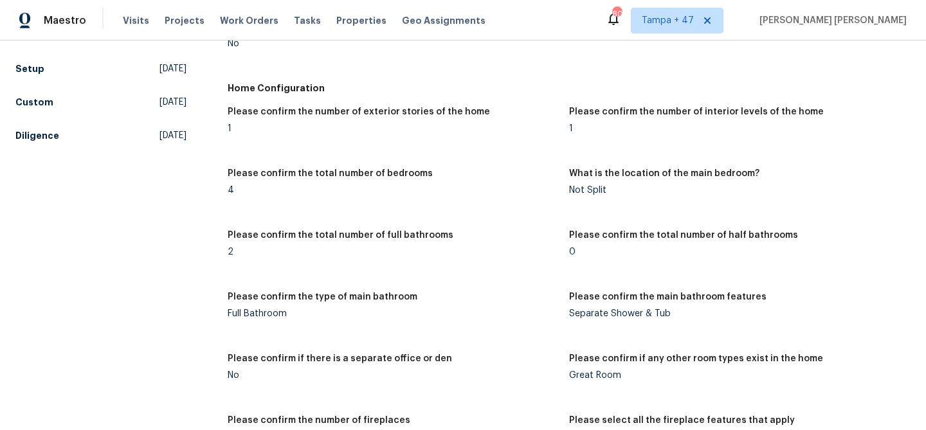
scroll to position [0, 0]
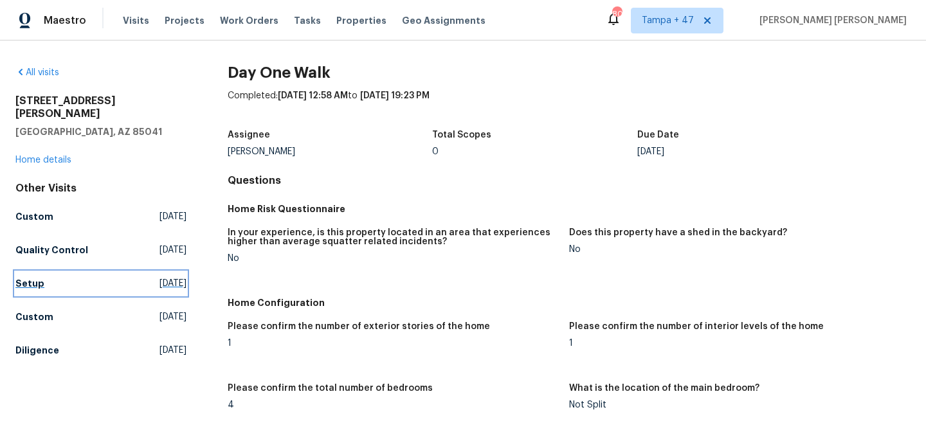
click at [58, 272] on link "Setup Tue, Sep 02 2025" at bounding box center [100, 283] width 171 height 23
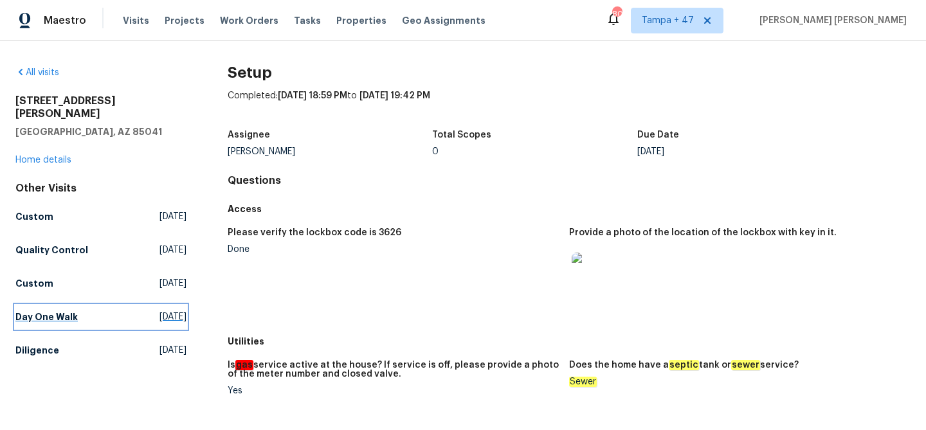
click at [46, 311] on h5 "Day One Walk" at bounding box center [46, 317] width 62 height 13
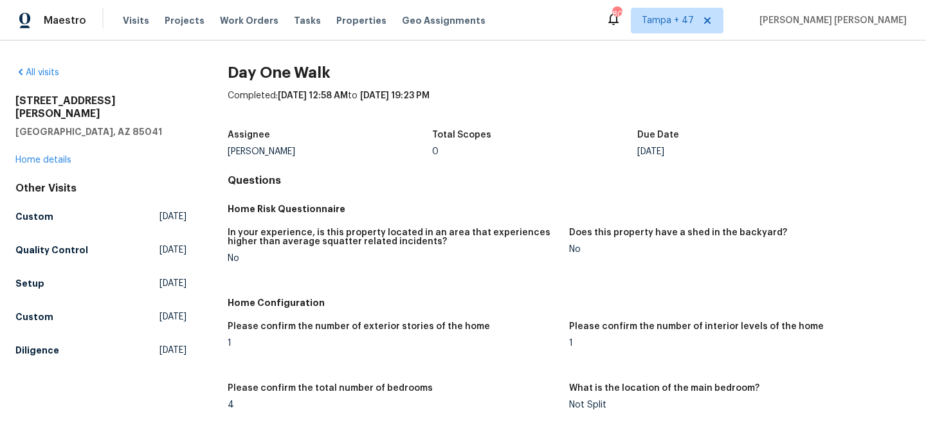
scroll to position [1427, 0]
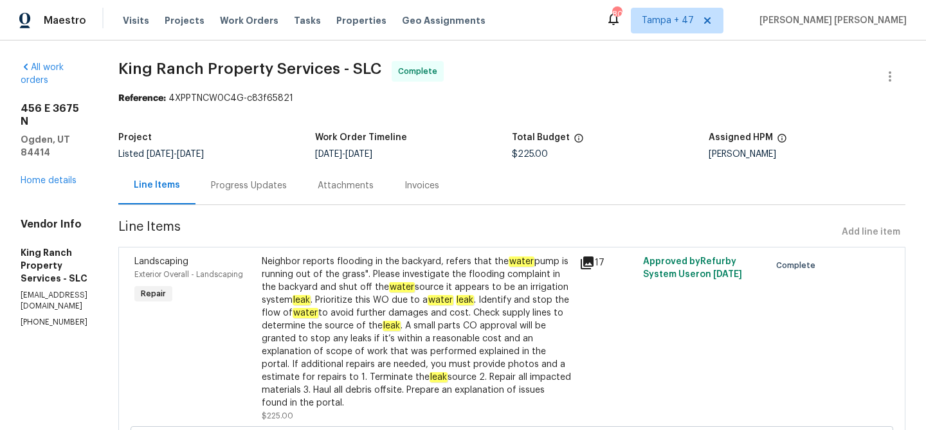
click at [287, 183] on div "Progress Updates" at bounding box center [249, 185] width 76 height 13
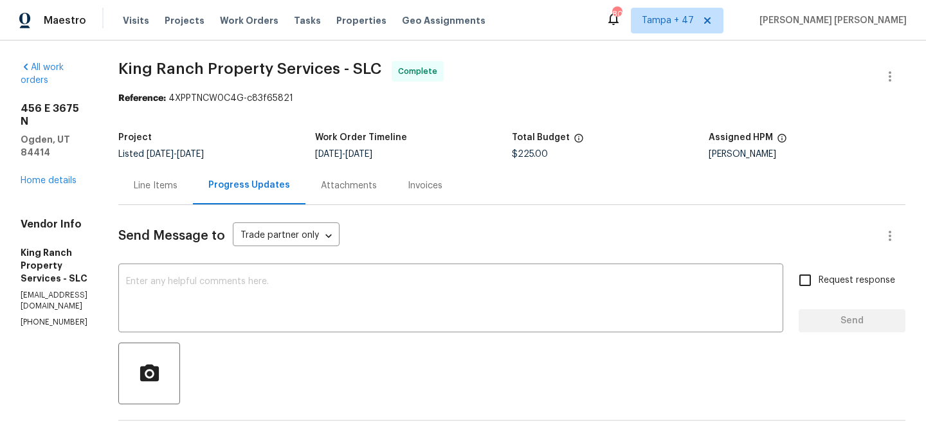
click at [178, 183] on div "Line Items" at bounding box center [156, 185] width 44 height 13
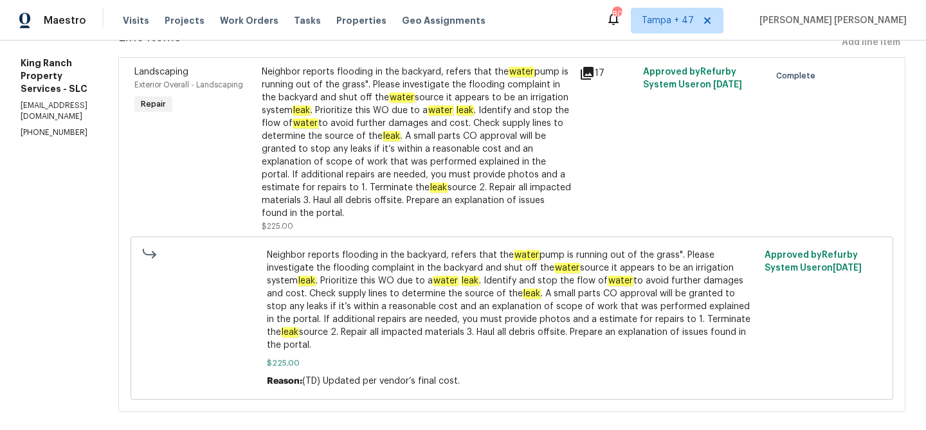
scroll to position [208, 0]
